Goal: Task Accomplishment & Management: Complete application form

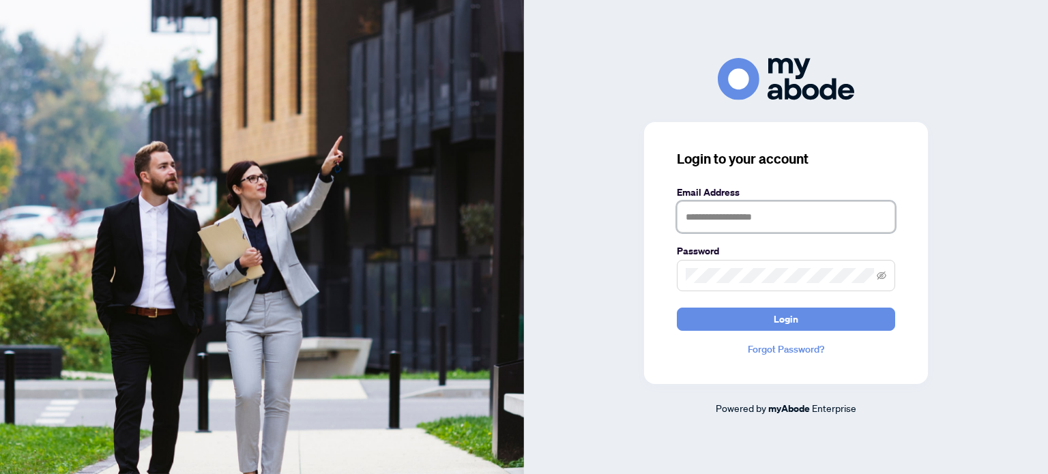
click at [794, 230] on input "text" at bounding box center [786, 216] width 218 height 31
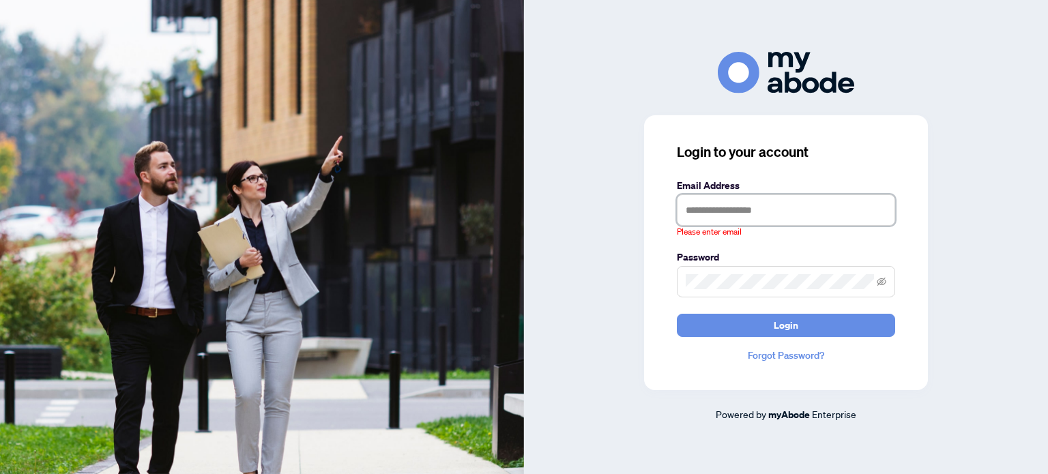
type input "**********"
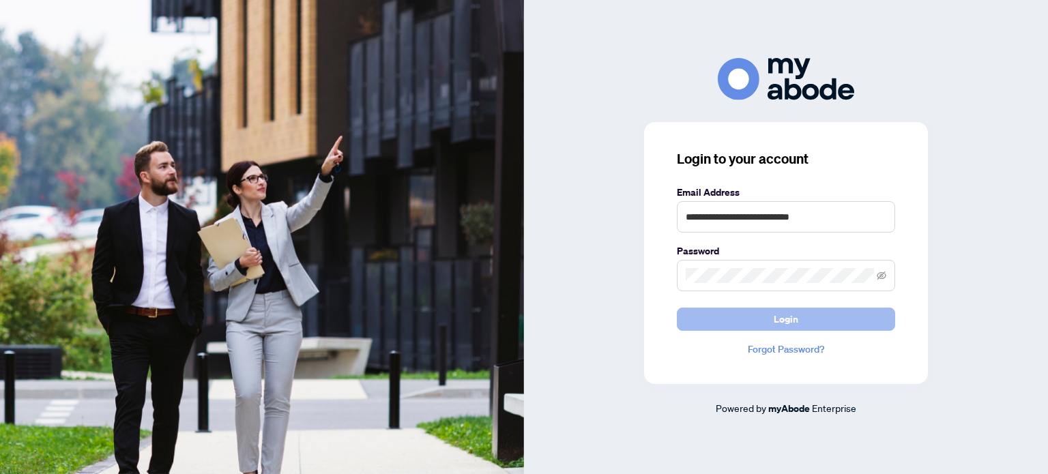
click at [785, 328] on span "Login" at bounding box center [786, 319] width 25 height 22
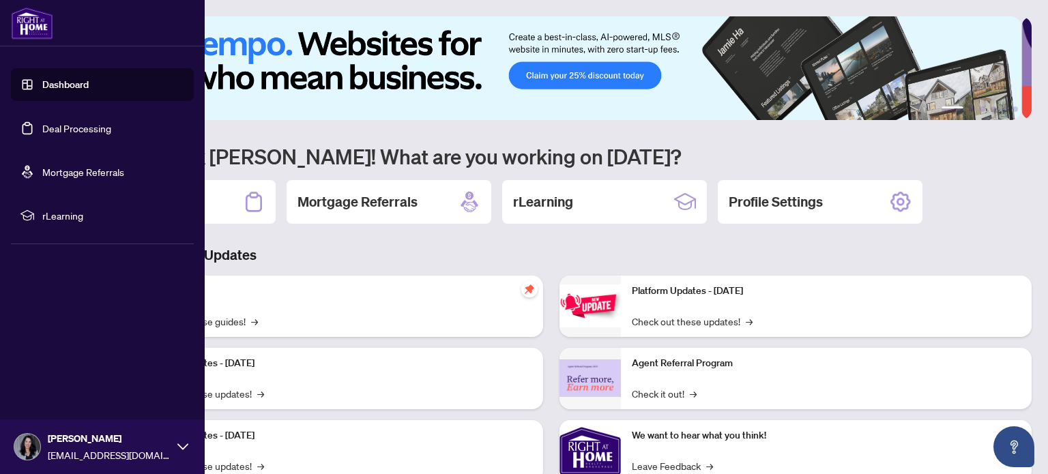
click at [55, 122] on link "Deal Processing" at bounding box center [76, 128] width 69 height 12
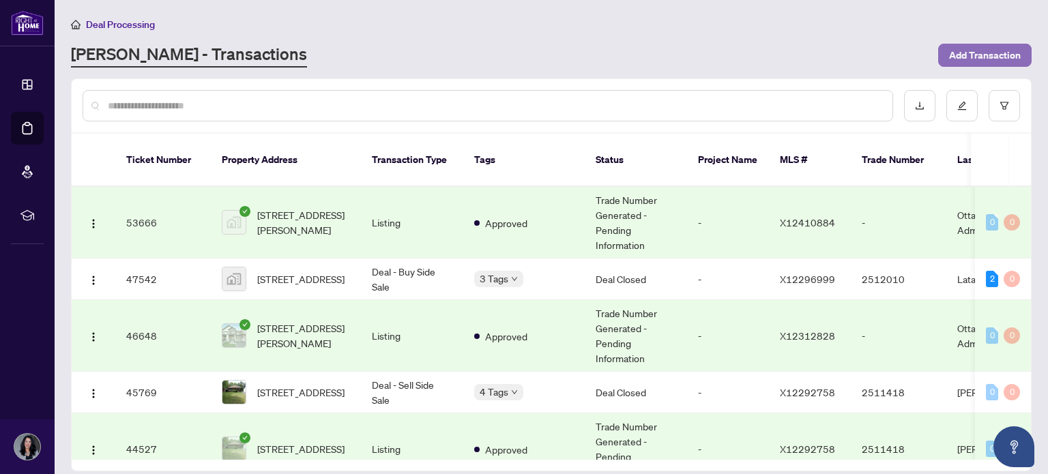
click at [980, 57] on span "Add Transaction" at bounding box center [985, 55] width 72 height 22
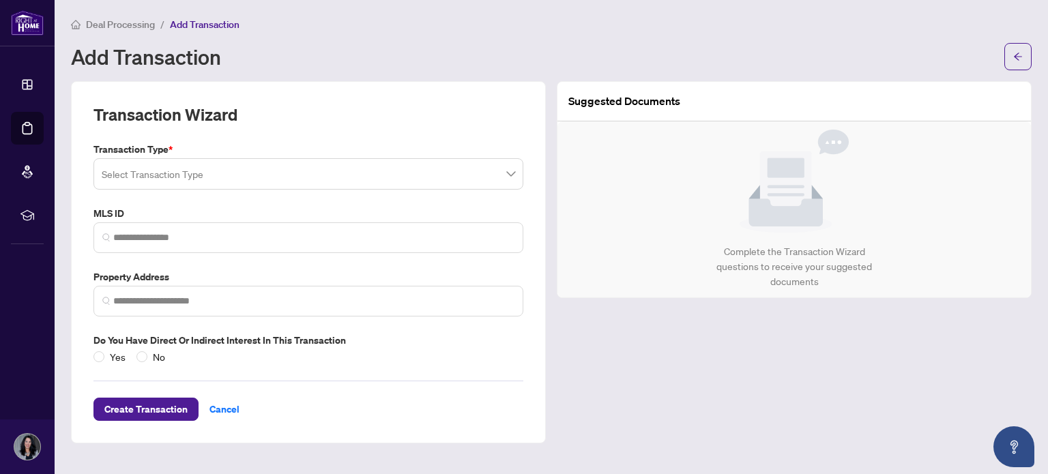
click at [505, 166] on span at bounding box center [308, 174] width 413 height 26
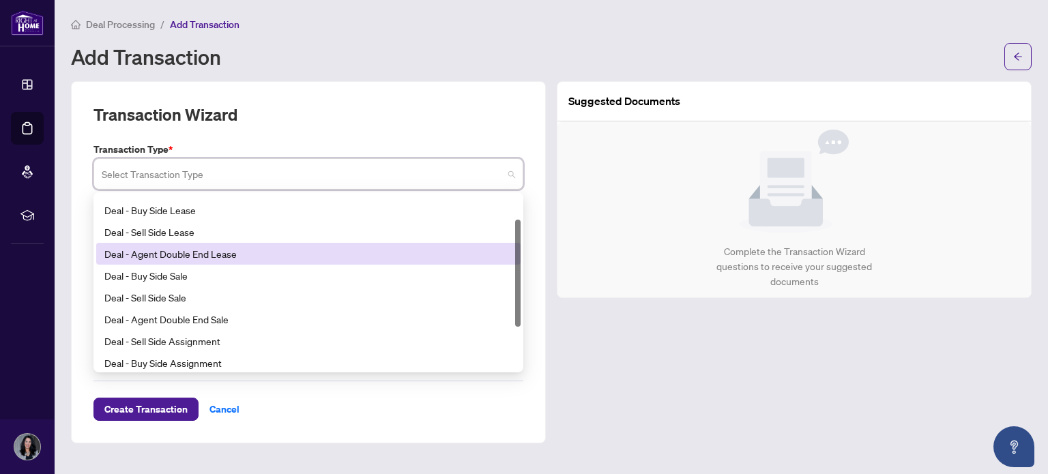
scroll to position [41, 0]
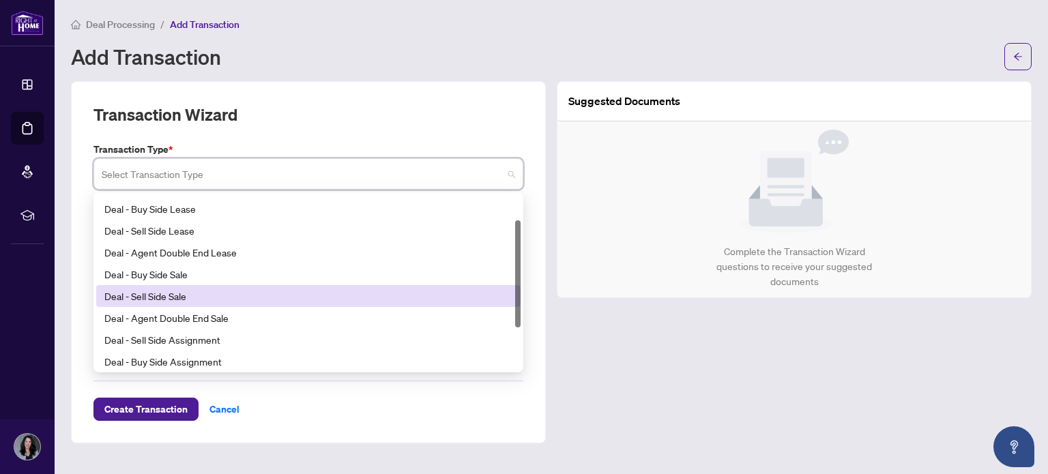
click at [189, 291] on div "Deal - Sell Side Sale" at bounding box center [308, 296] width 408 height 15
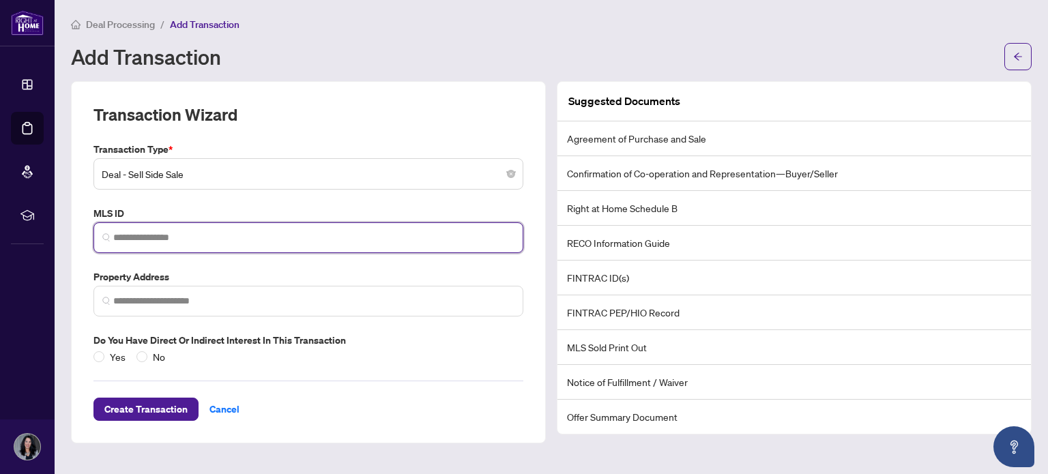
click at [160, 236] on input "search" at bounding box center [313, 238] width 401 height 14
paste input "*********"
type input "*********"
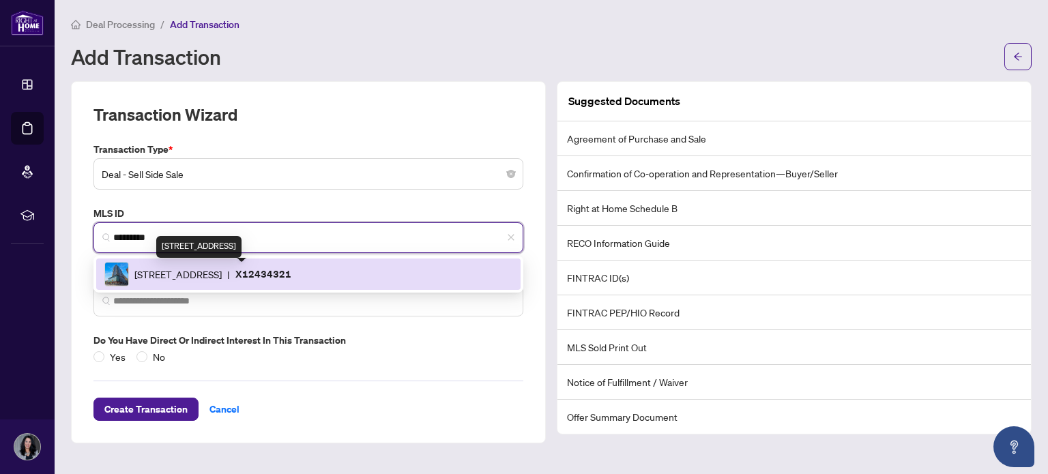
click at [222, 276] on span "[STREET_ADDRESS]" at bounding box center [177, 274] width 87 height 15
type input "**********"
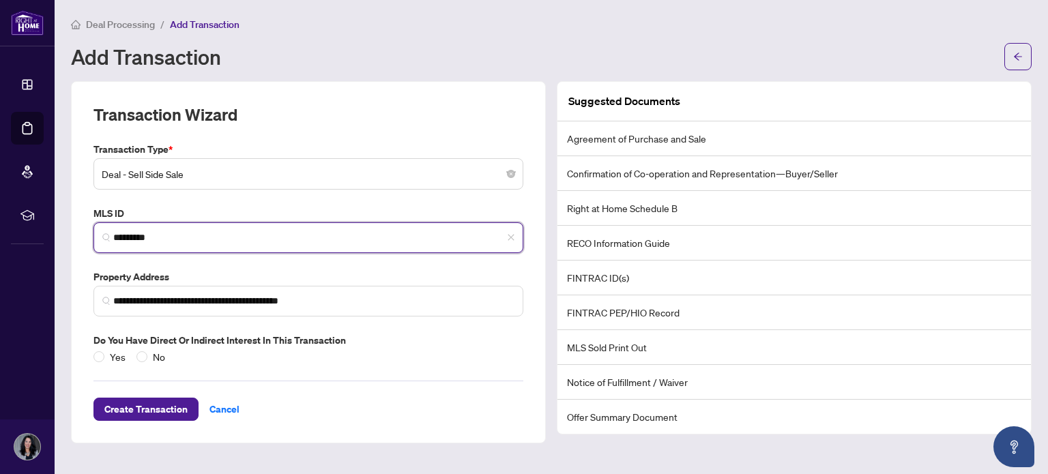
type input "*********"
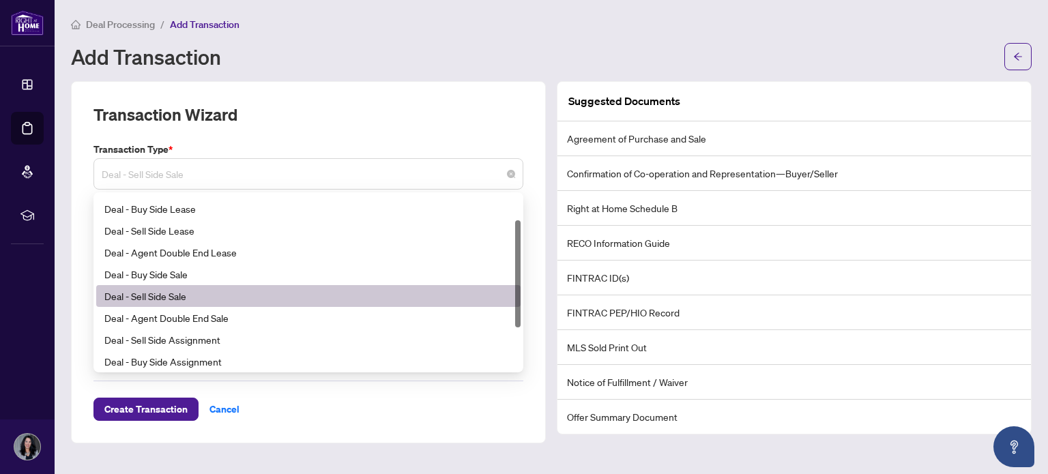
click at [245, 179] on span "Deal - Sell Side Sale" at bounding box center [308, 174] width 413 height 26
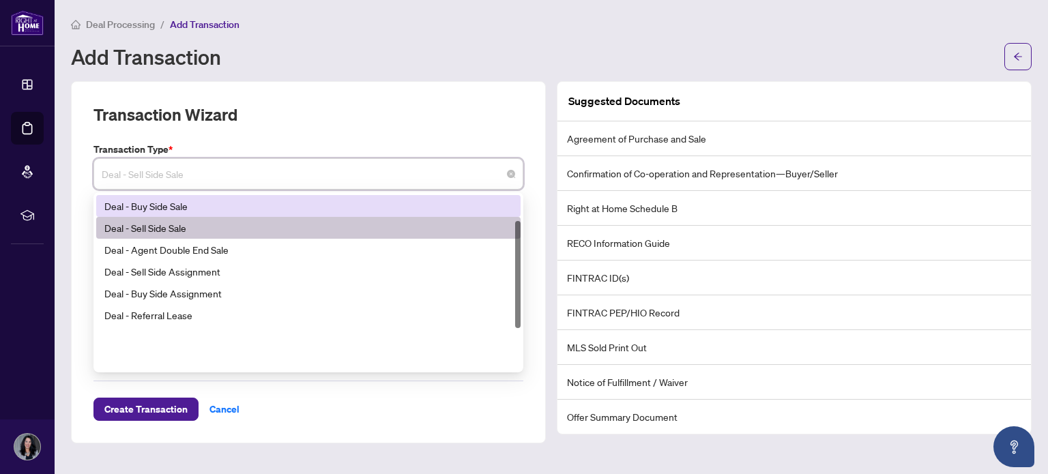
scroll to position [0, 0]
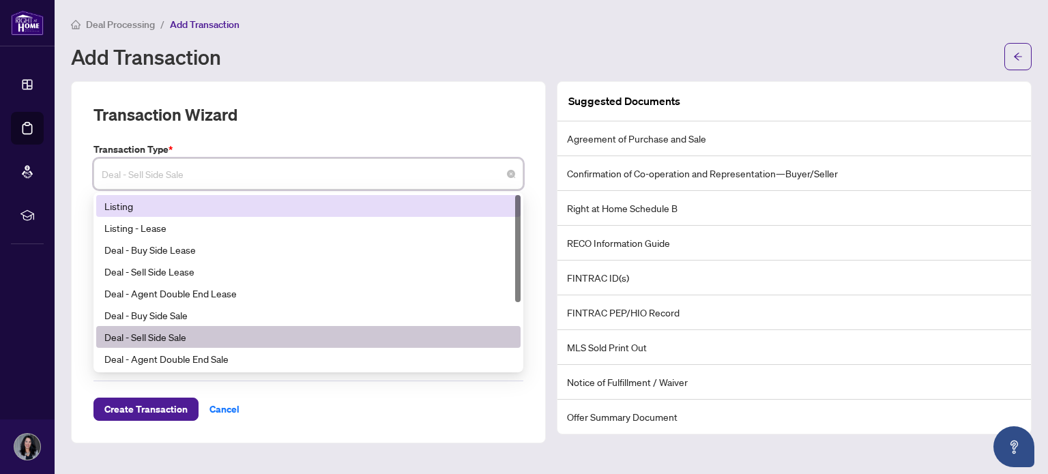
click at [121, 204] on div "Listing" at bounding box center [308, 206] width 408 height 15
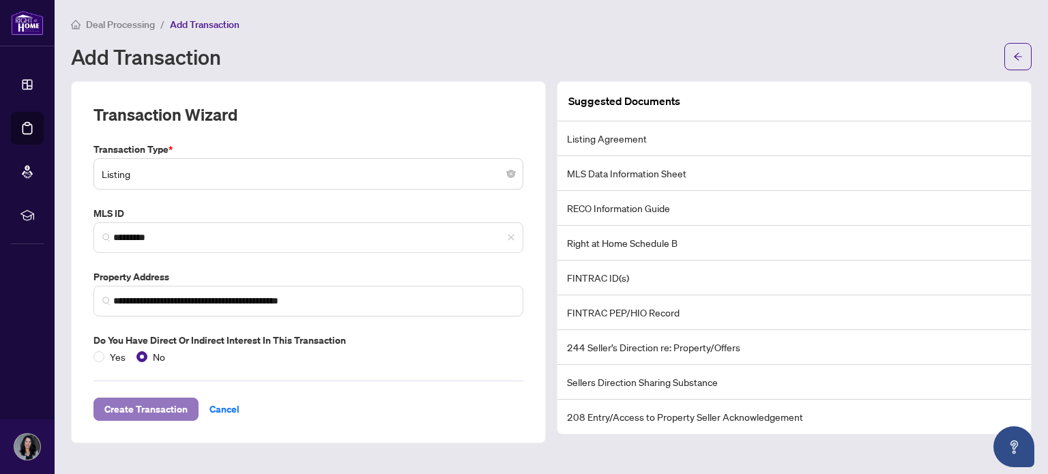
click at [160, 412] on span "Create Transaction" at bounding box center [145, 409] width 83 height 22
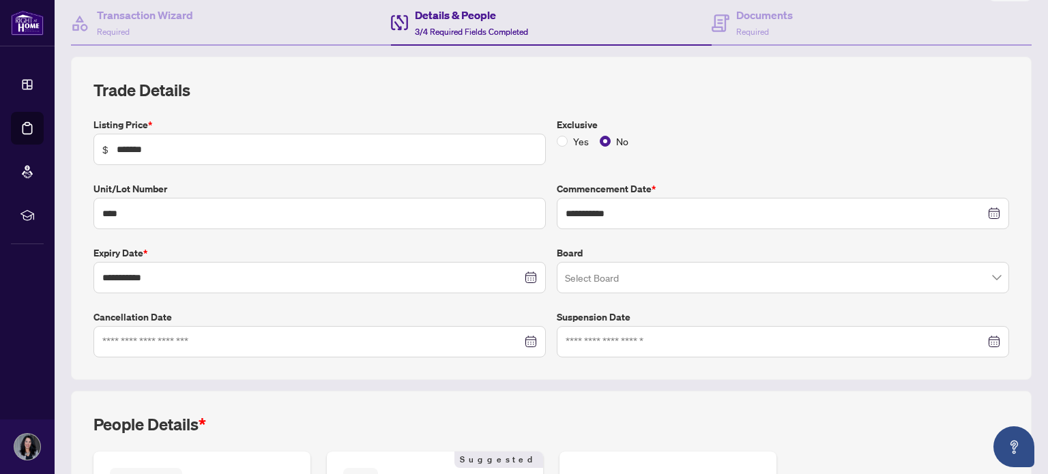
scroll to position [131, 0]
click at [599, 271] on input "search" at bounding box center [777, 279] width 424 height 30
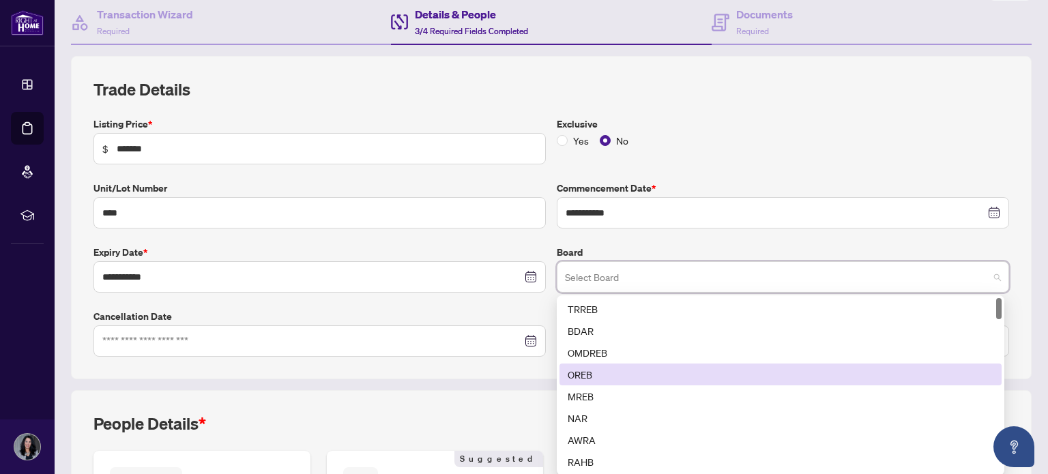
click at [593, 373] on div "OREB" at bounding box center [781, 374] width 426 height 15
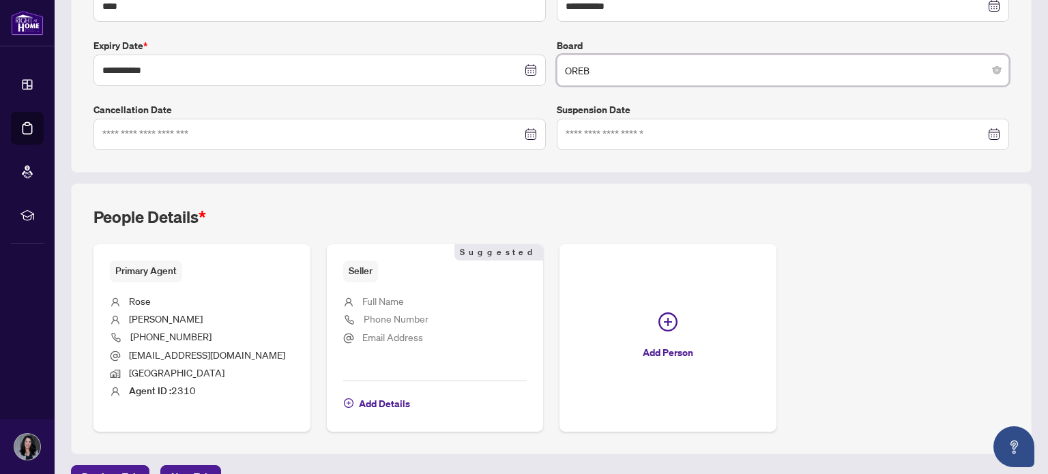
scroll to position [338, 0]
click at [379, 405] on span "Add Details" at bounding box center [384, 403] width 51 height 22
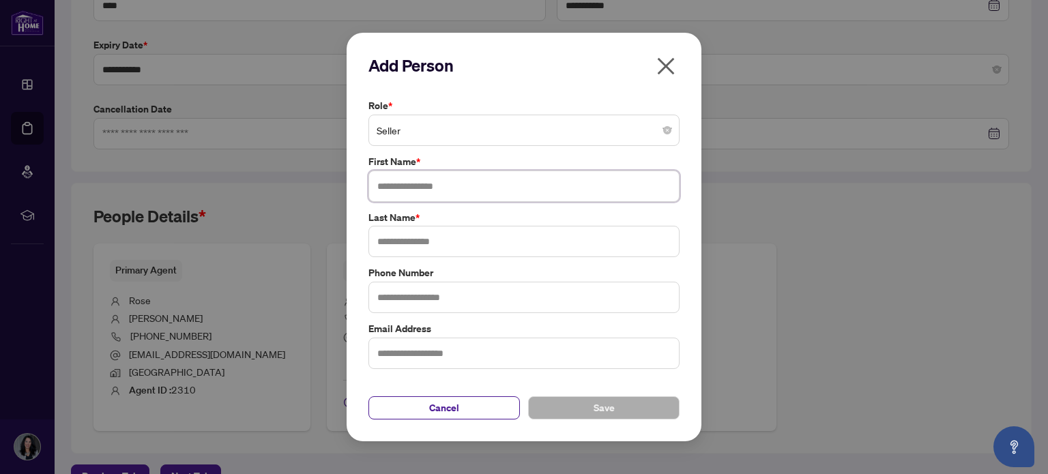
click at [426, 193] on input "text" at bounding box center [523, 186] width 311 height 31
type input "**********"
type input "********"
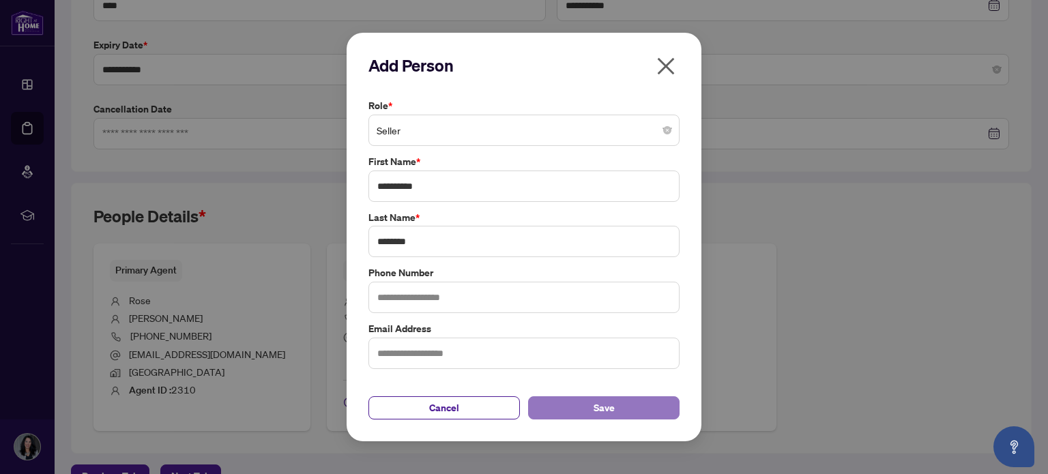
click at [601, 416] on span "Save" at bounding box center [604, 408] width 21 height 22
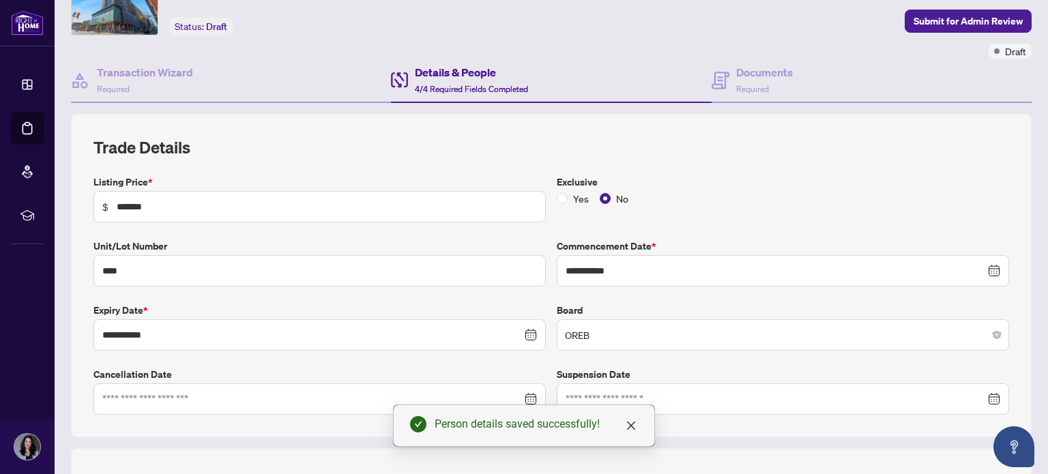
scroll to position [0, 0]
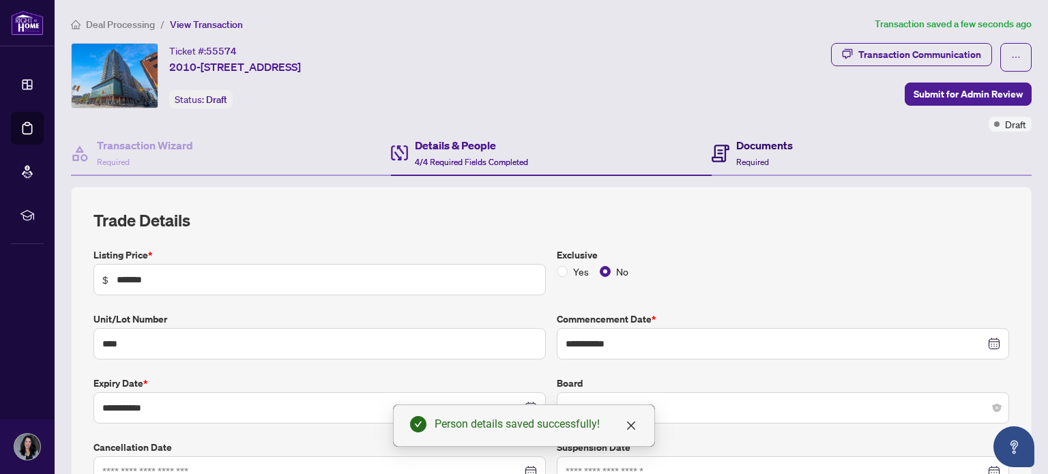
click at [712, 154] on icon at bounding box center [721, 154] width 18 height 18
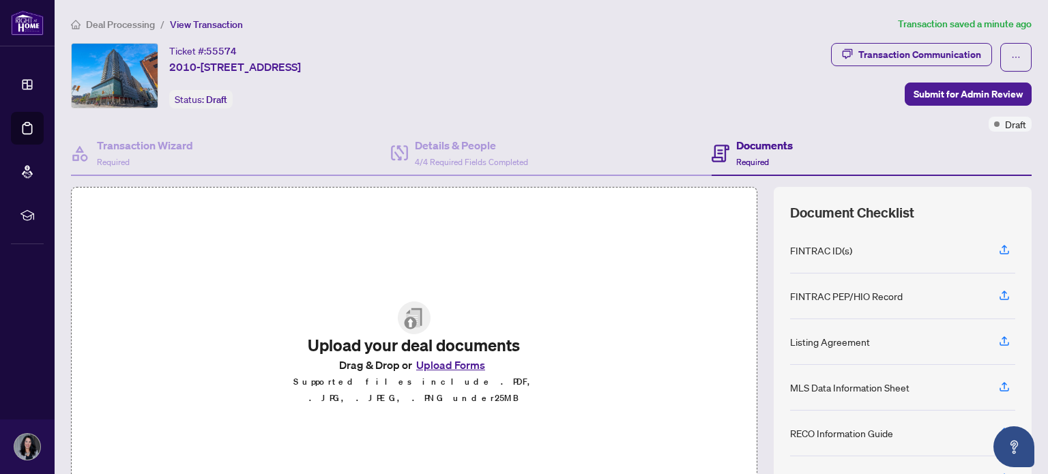
scroll to position [96, 0]
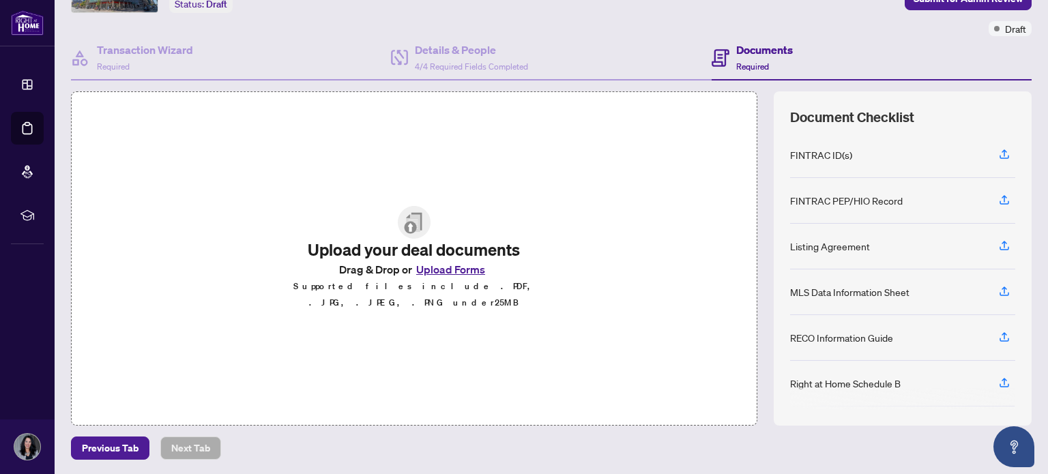
click at [454, 278] on button "Upload Forms" at bounding box center [450, 270] width 77 height 18
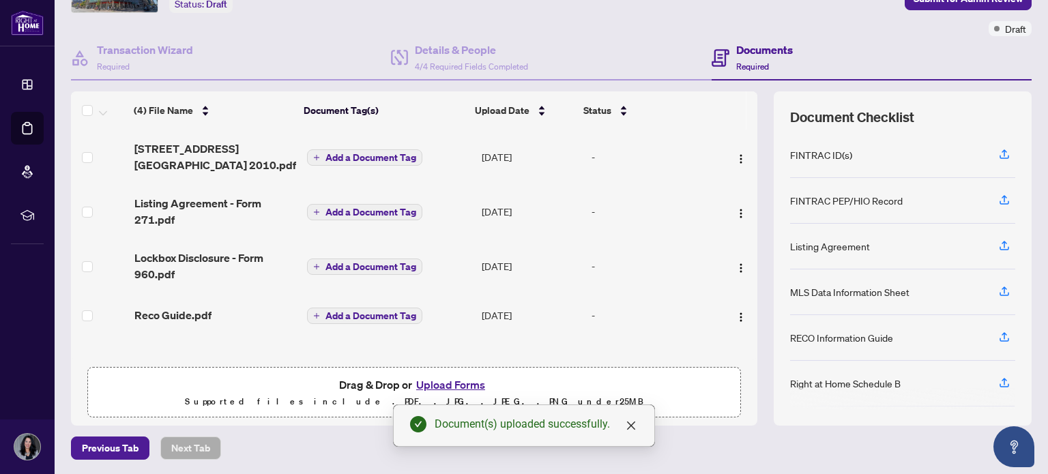
click at [363, 160] on span "Add a Document Tag" at bounding box center [370, 158] width 91 height 10
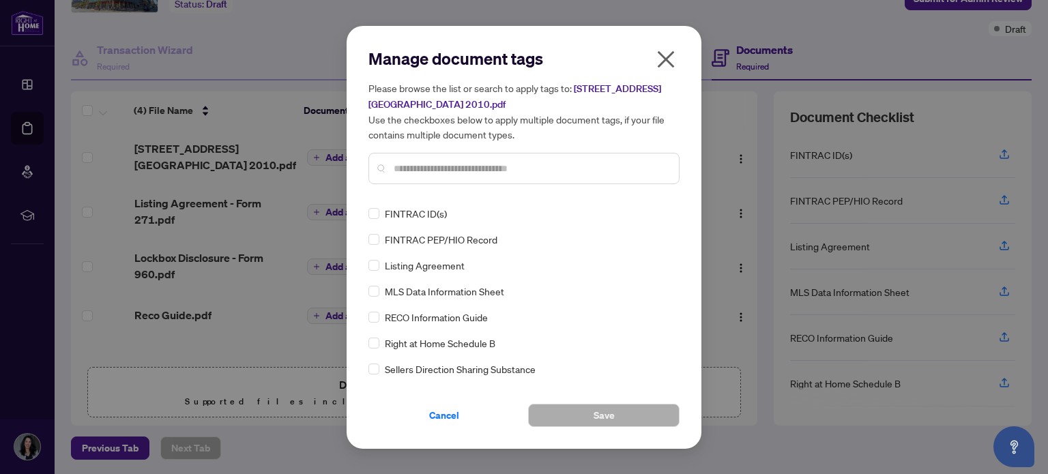
click at [606, 275] on div "FINTRAC ID(s) FINTRAC PEP/HIO Record Listing Agreement MLS Data Information She…" at bounding box center [523, 291] width 311 height 171
click at [551, 175] on div at bounding box center [523, 168] width 311 height 31
click at [556, 169] on input "text" at bounding box center [531, 168] width 274 height 15
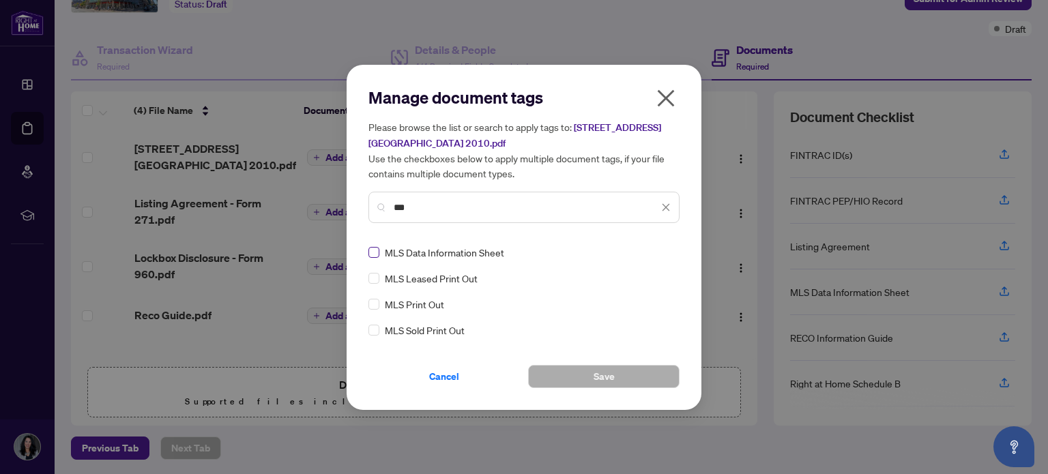
type input "***"
click at [615, 379] on button "Save" at bounding box center [603, 376] width 151 height 23
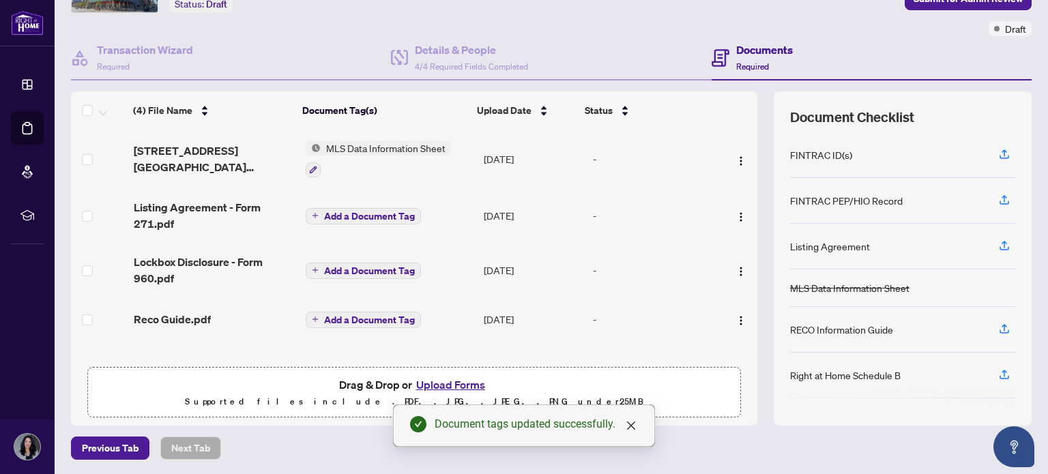
click at [349, 215] on span "Add a Document Tag" at bounding box center [369, 217] width 91 height 10
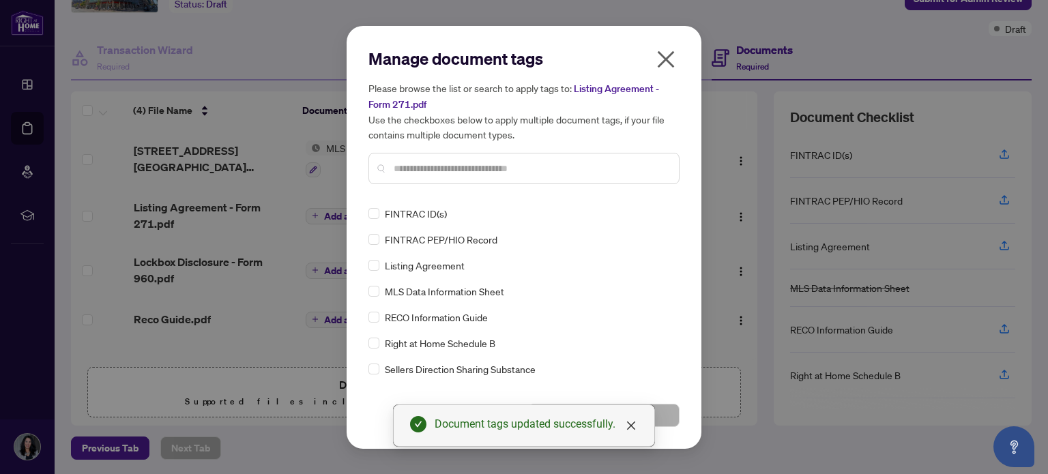
click at [434, 175] on input "text" at bounding box center [531, 168] width 274 height 15
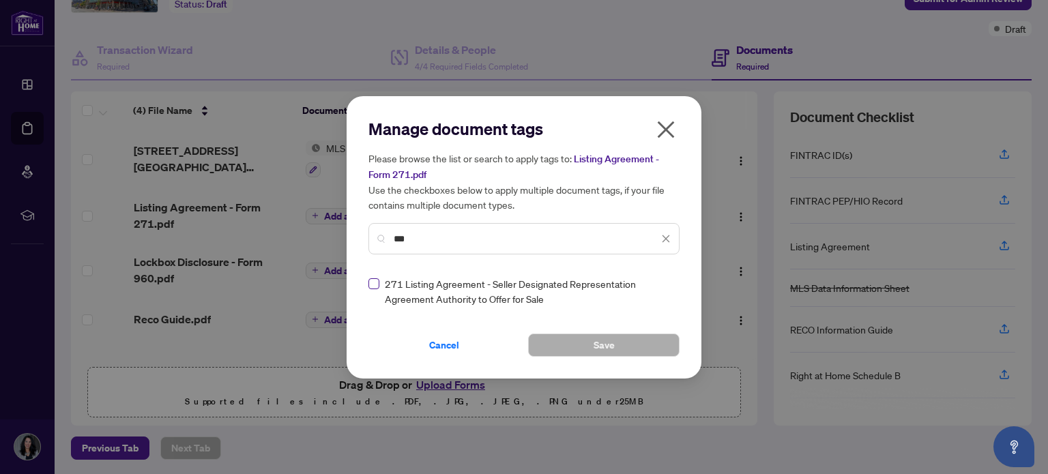
type input "***"
click at [560, 349] on button "Save" at bounding box center [603, 345] width 151 height 23
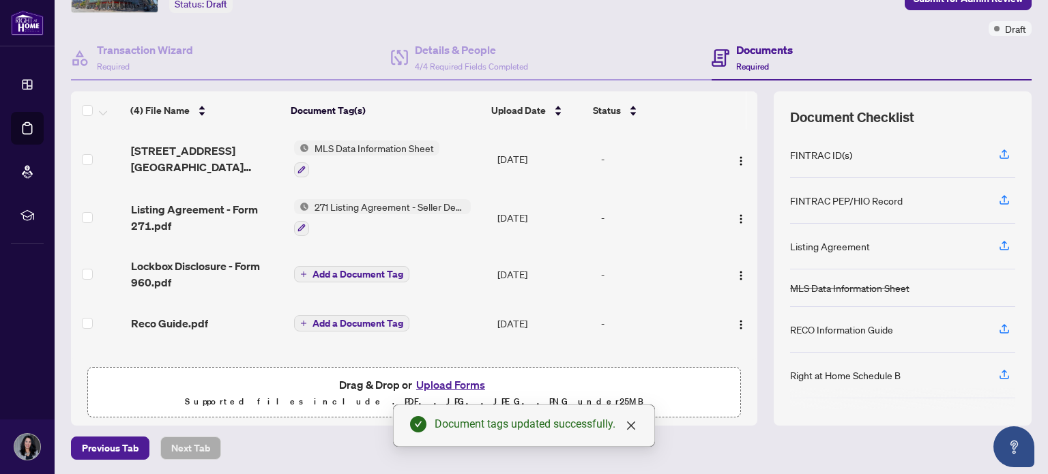
click at [360, 272] on span "Add a Document Tag" at bounding box center [358, 275] width 91 height 10
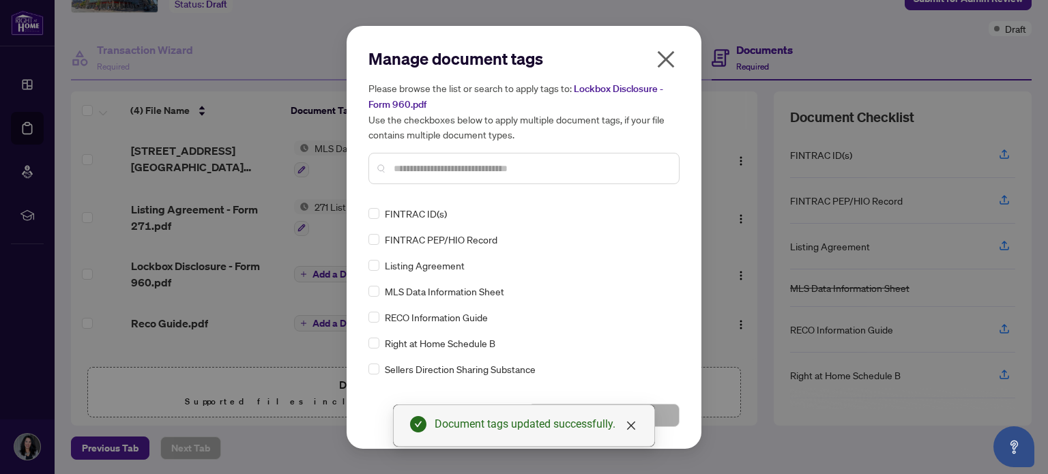
click at [461, 177] on div at bounding box center [523, 168] width 311 height 31
click at [461, 175] on div at bounding box center [523, 168] width 311 height 31
click at [466, 170] on input "text" at bounding box center [531, 168] width 274 height 15
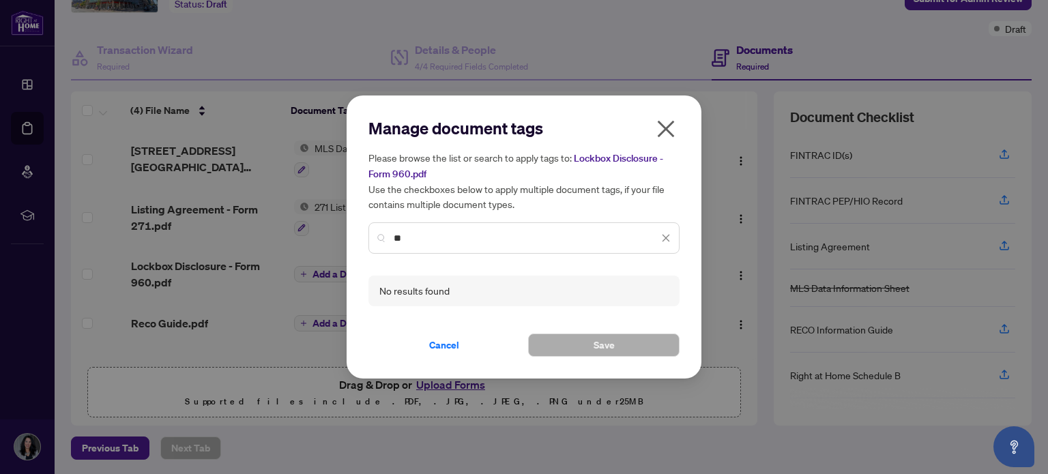
type input "*"
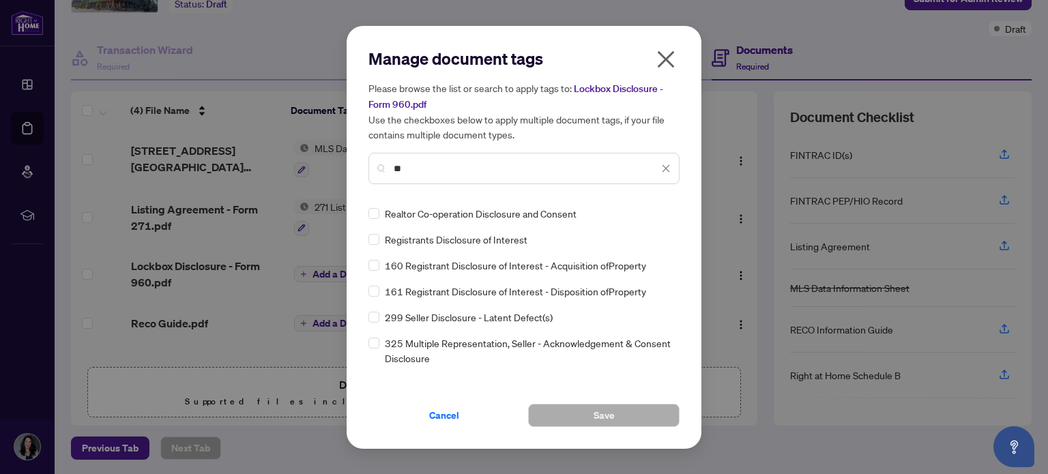
type input "*"
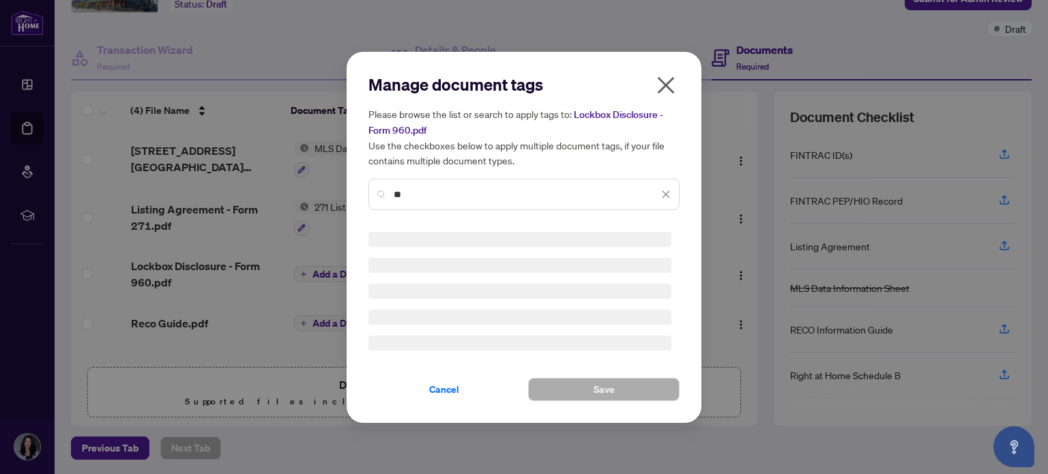
type input "*"
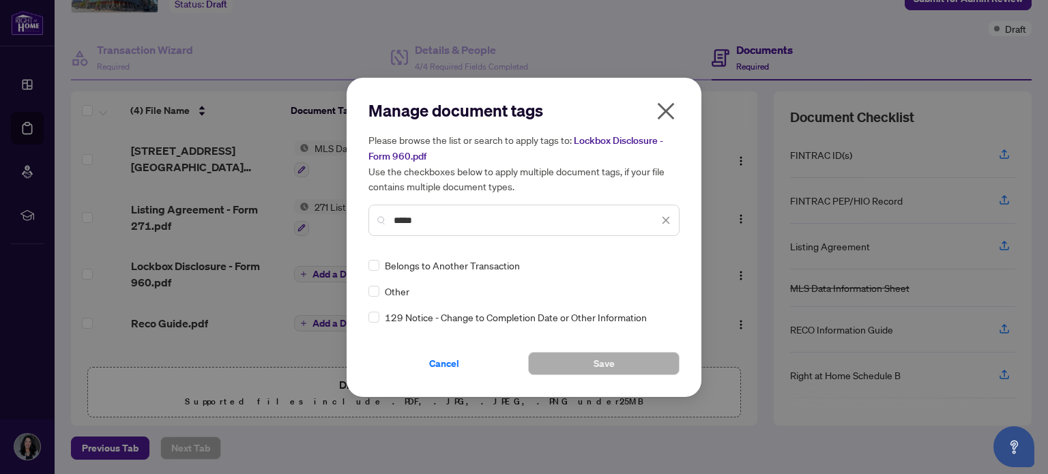
scroll to position [0, 0]
type input "*****"
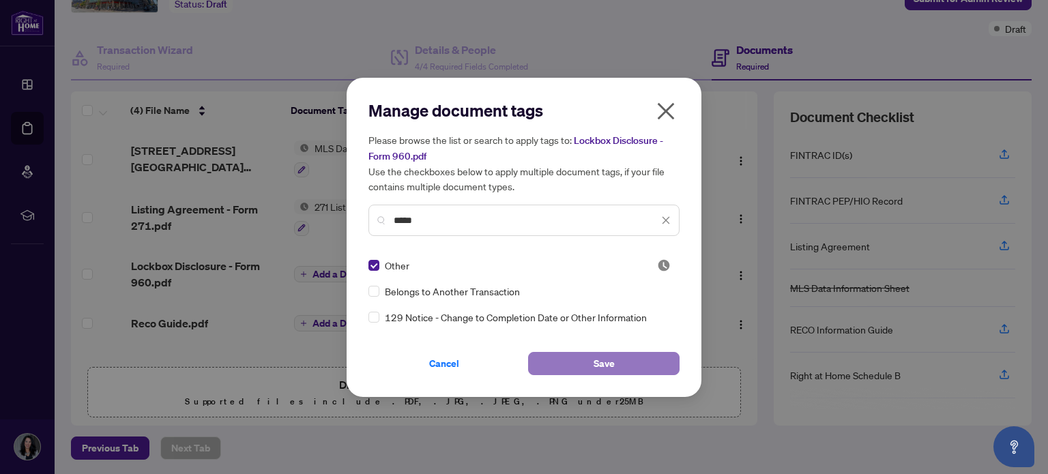
click at [579, 364] on button "Save" at bounding box center [603, 363] width 151 height 23
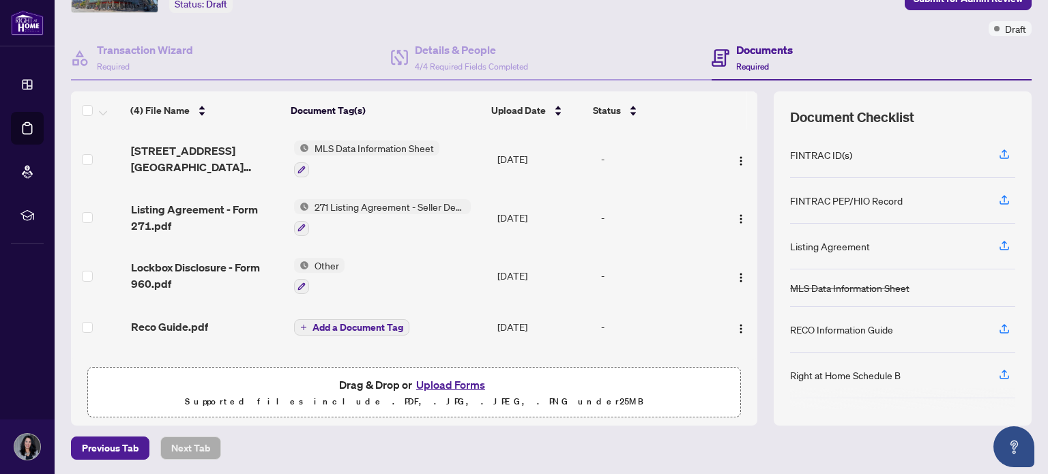
click at [330, 319] on button "Add a Document Tag" at bounding box center [351, 327] width 115 height 16
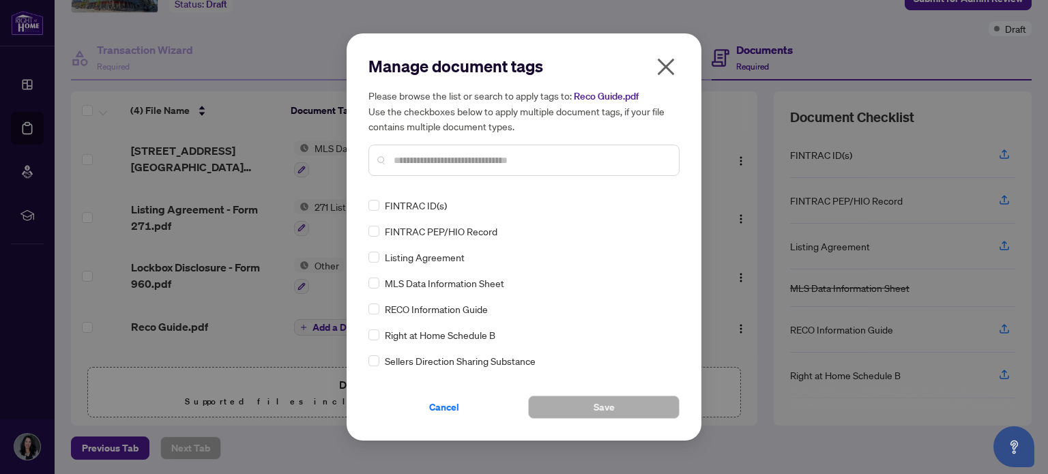
click at [434, 191] on div "Manage document tags Please browse the list or search to apply tags to: Reco Gu…" at bounding box center [523, 237] width 311 height 364
click at [450, 171] on div at bounding box center [523, 160] width 311 height 31
click at [454, 159] on input "text" at bounding box center [531, 160] width 274 height 15
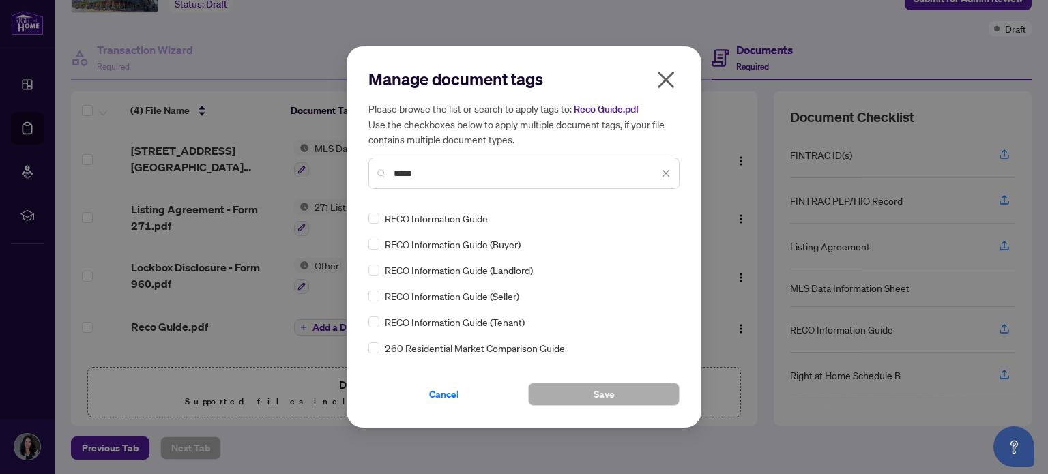
type input "*****"
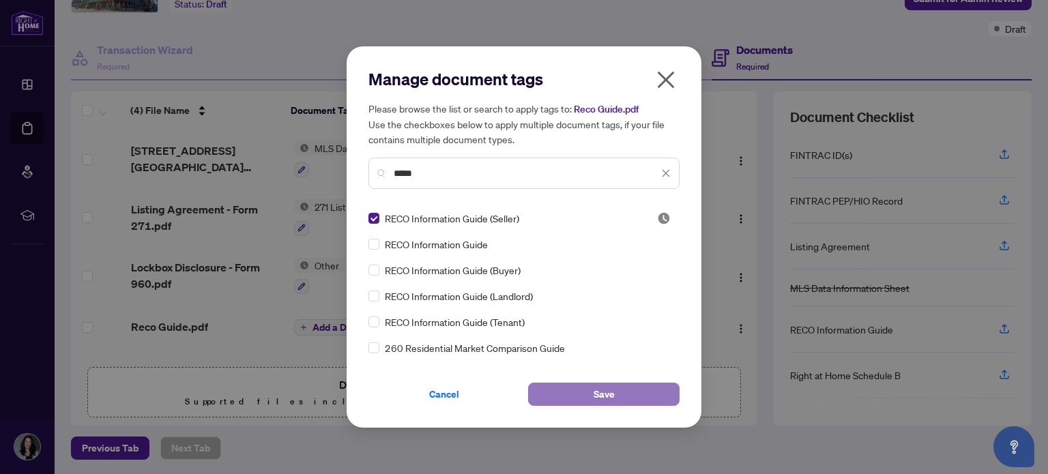
click at [587, 403] on button "Save" at bounding box center [603, 394] width 151 height 23
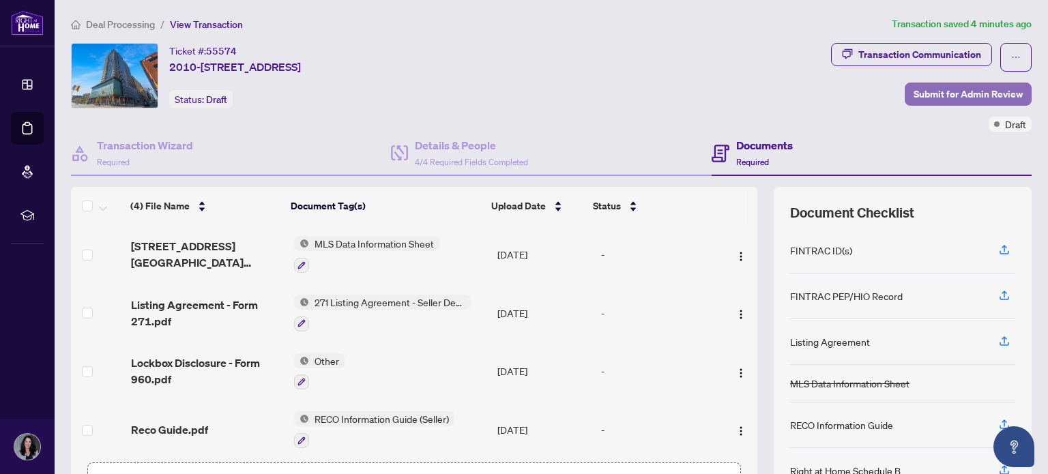
click at [944, 90] on span "Submit for Admin Review" at bounding box center [968, 94] width 109 height 22
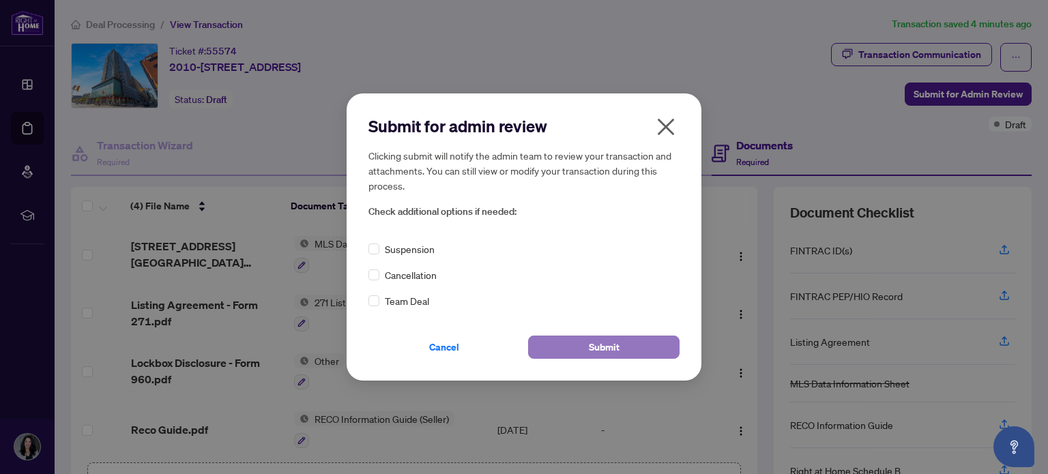
click at [581, 351] on button "Submit" at bounding box center [603, 347] width 151 height 23
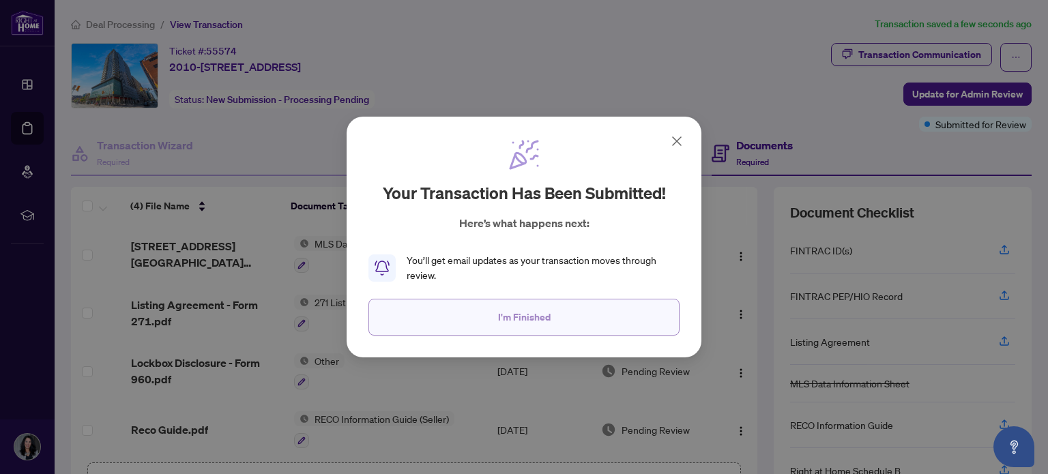
click at [540, 317] on span "I'm Finished" at bounding box center [524, 317] width 53 height 22
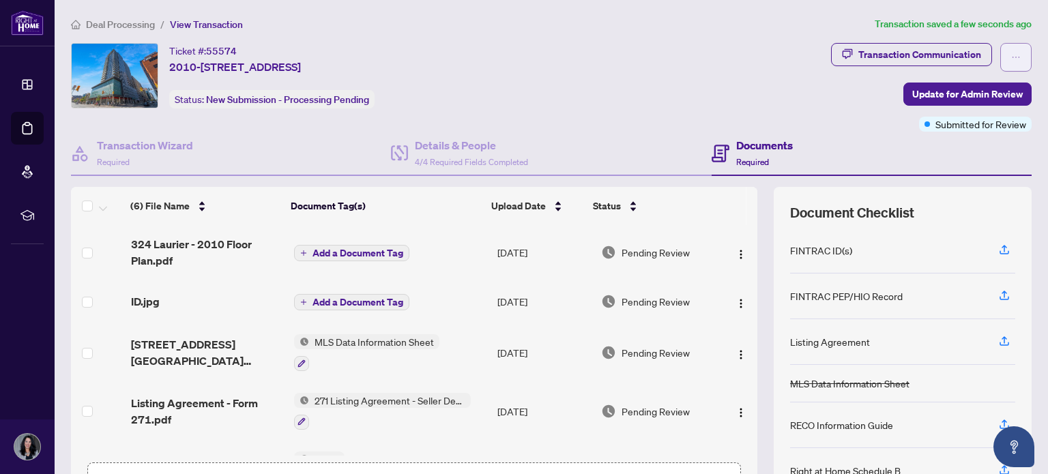
click at [1011, 53] on icon "ellipsis" at bounding box center [1016, 58] width 10 height 10
click at [839, 111] on div "Transaction Communication Update for Admin Review Submitted for Review" at bounding box center [931, 87] width 201 height 89
click at [455, 148] on h4 "Details & People" at bounding box center [471, 145] width 113 height 16
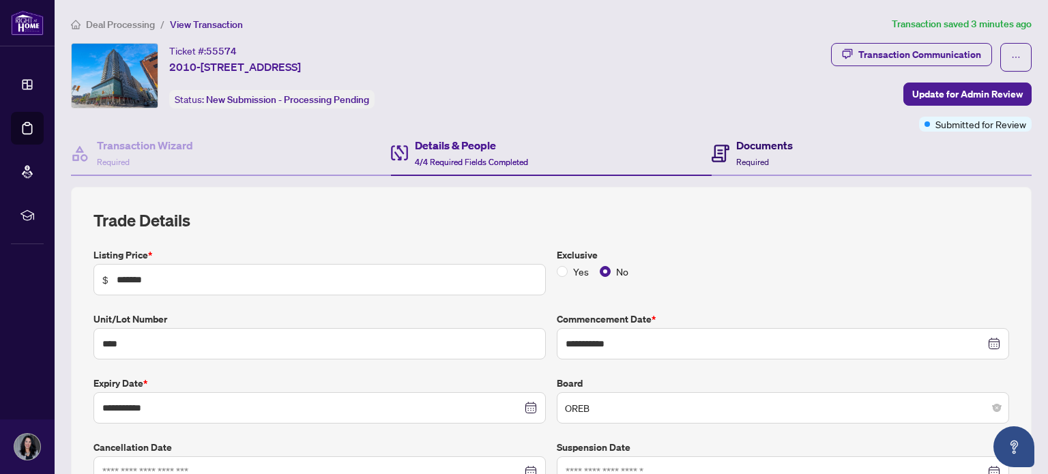
click at [753, 153] on div "Documents Required" at bounding box center [764, 153] width 57 height 32
